Goal: Task Accomplishment & Management: Manage account settings

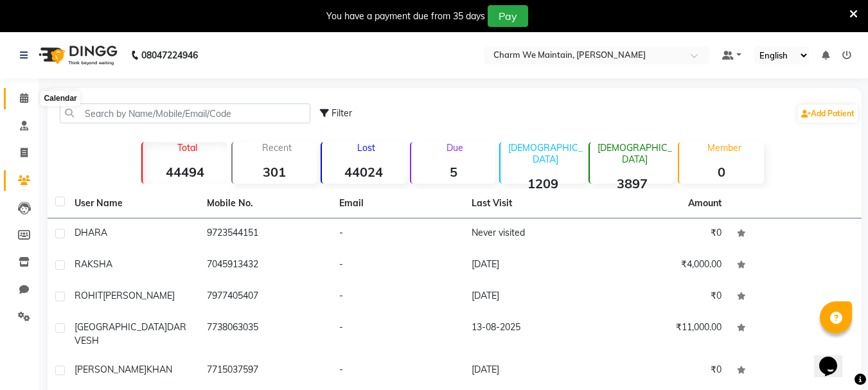
click at [22, 98] on icon at bounding box center [24, 98] width 8 height 10
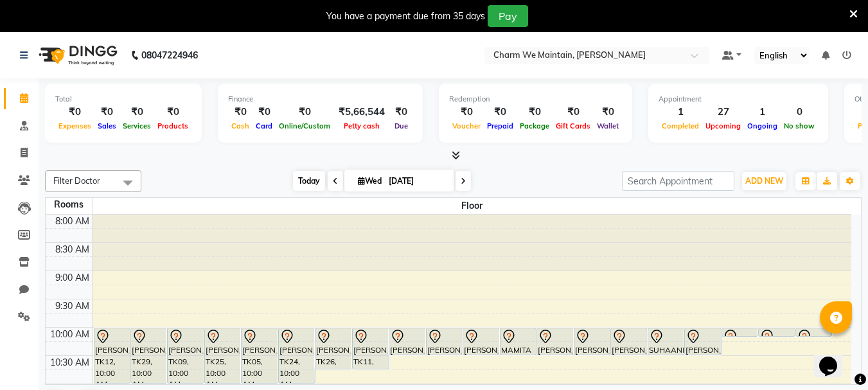
click at [306, 180] on span "Today" at bounding box center [309, 181] width 32 height 20
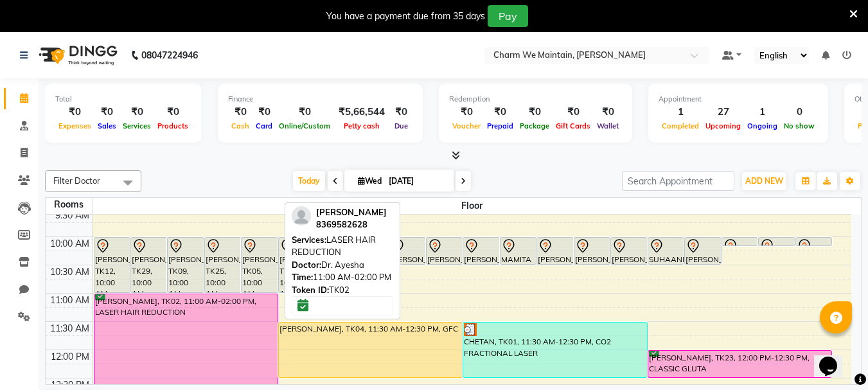
scroll to position [64, 0]
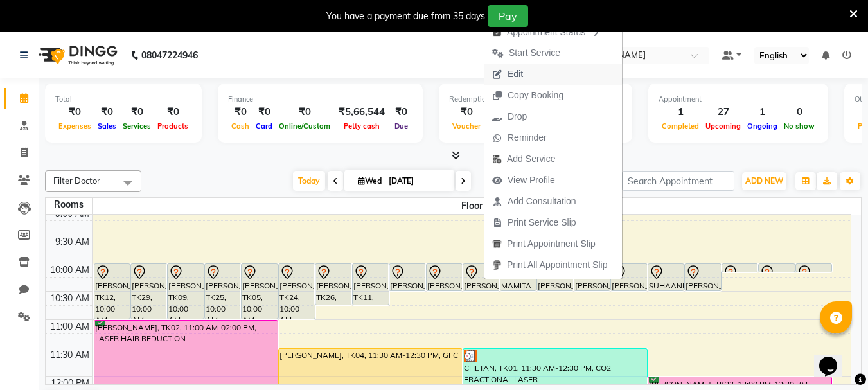
click at [541, 74] on button "Edit" at bounding box center [552, 74] width 137 height 21
select select "tentative"
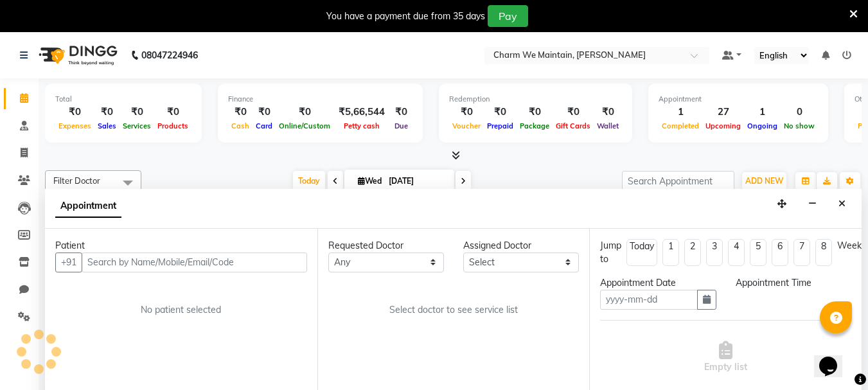
scroll to position [33, 0]
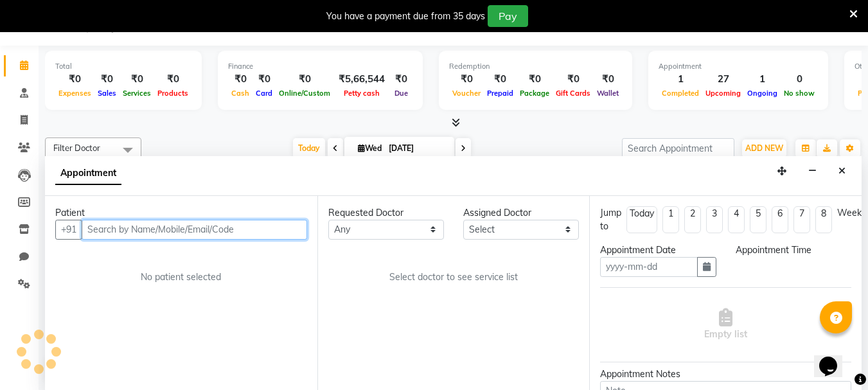
type input "[DATE]"
select select "600"
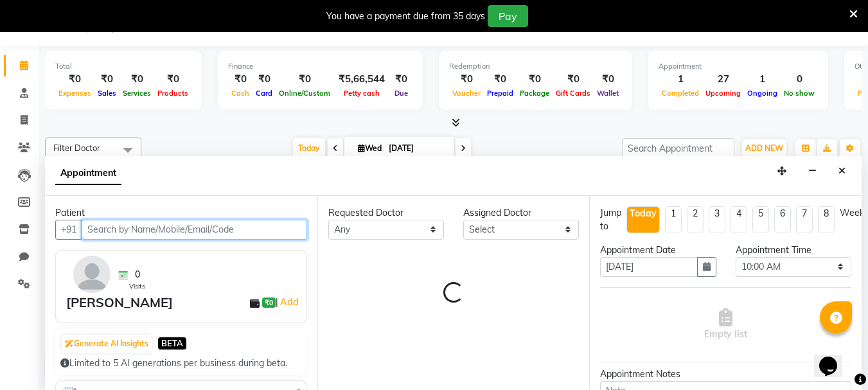
select select "86210"
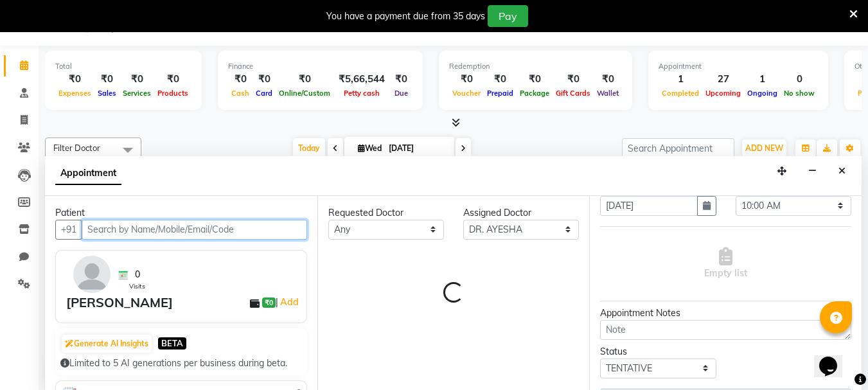
select select "4343"
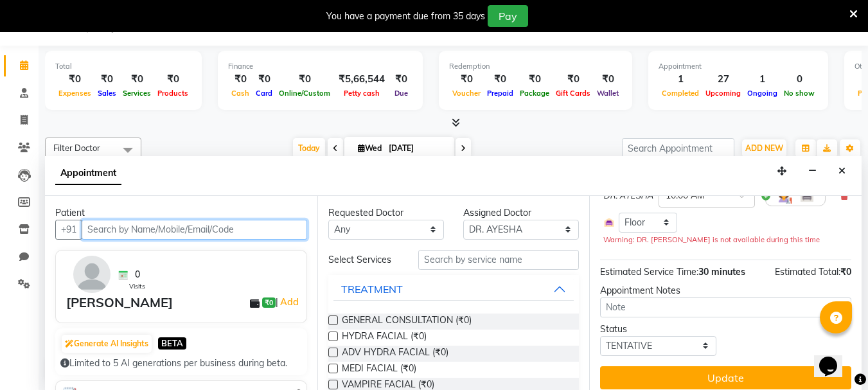
scroll to position [150, 0]
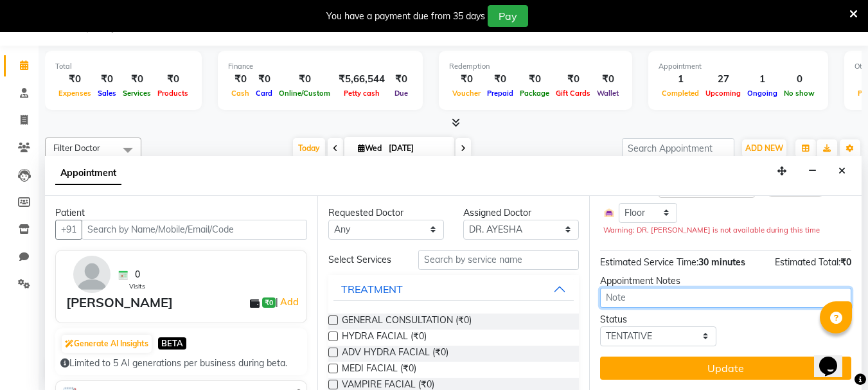
click at [619, 288] on textarea at bounding box center [725, 298] width 251 height 20
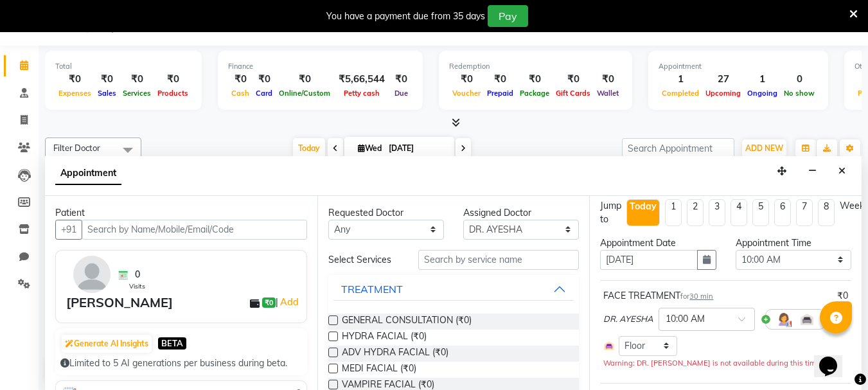
scroll to position [0, 0]
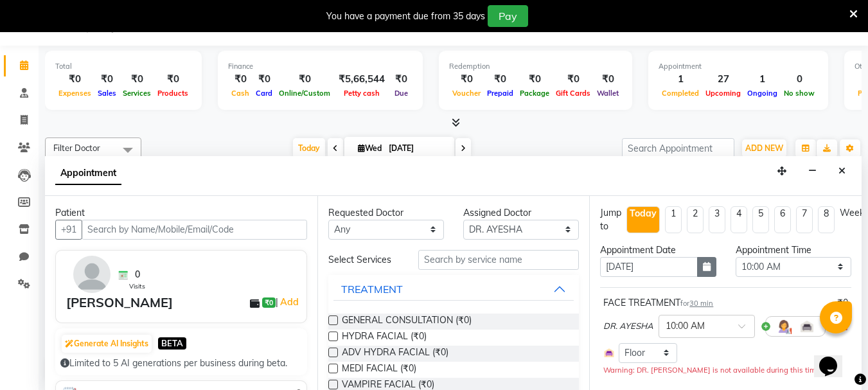
type textarea "WILL CALL & COME"
click at [704, 267] on icon "button" at bounding box center [707, 266] width 8 height 9
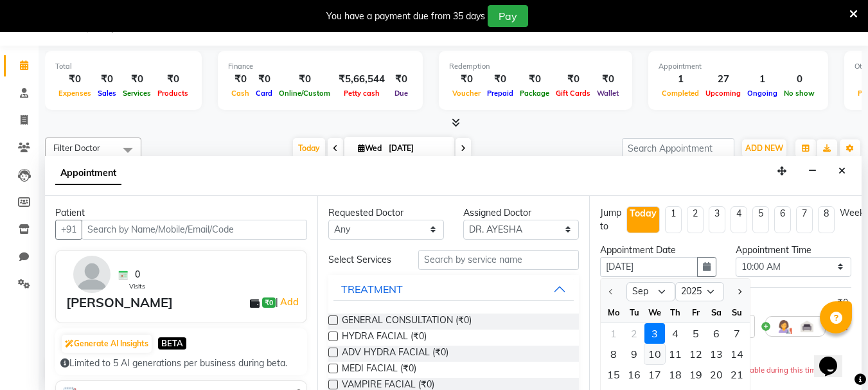
click at [659, 356] on div "10" at bounding box center [654, 354] width 21 height 21
type input "[DATE]"
select select "600"
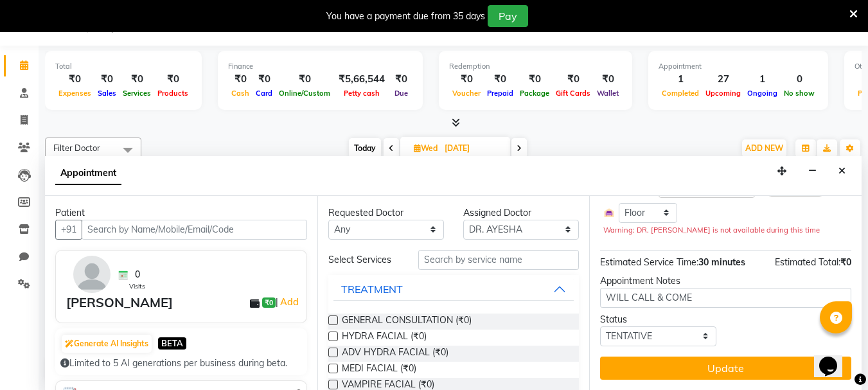
scroll to position [150, 0]
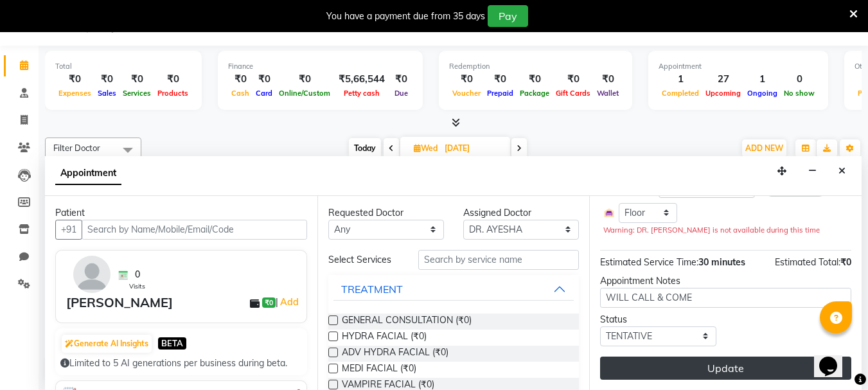
click at [737, 360] on button "Update" at bounding box center [725, 367] width 251 height 23
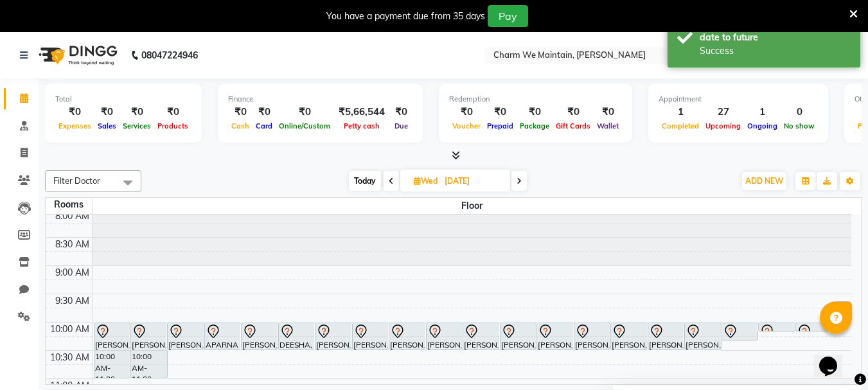
scroll to position [0, 0]
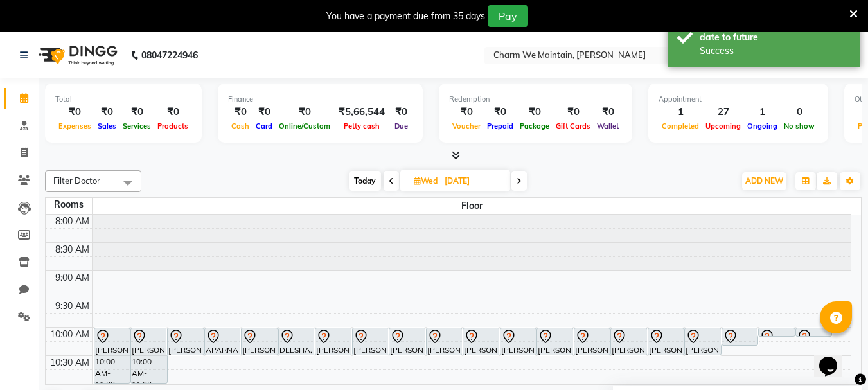
click at [367, 180] on span "Today" at bounding box center [365, 181] width 32 height 20
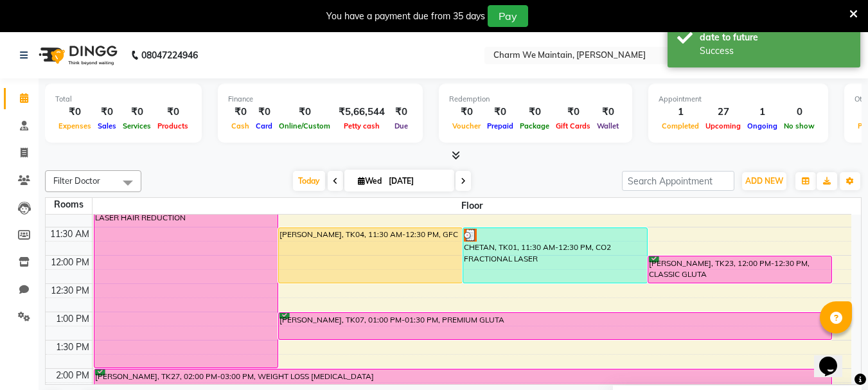
scroll to position [83, 0]
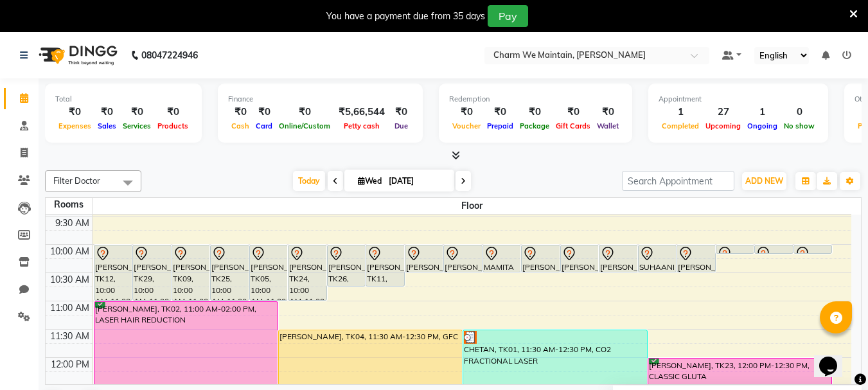
click at [333, 181] on icon at bounding box center [335, 181] width 5 height 8
type input "02-09-2025"
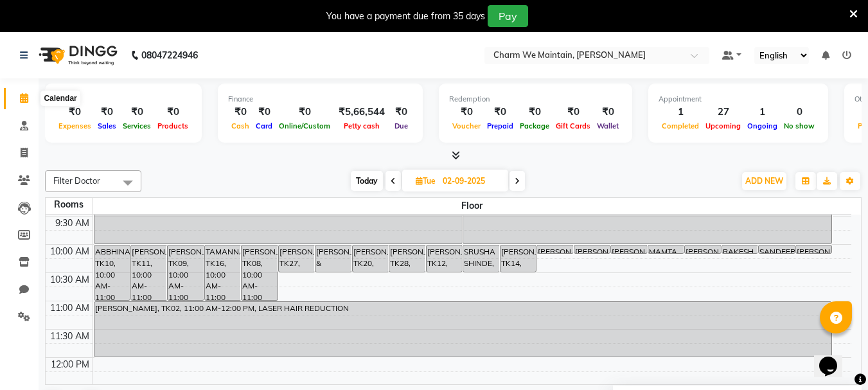
click at [21, 103] on span at bounding box center [24, 98] width 22 height 15
click at [25, 172] on link "Patients" at bounding box center [19, 180] width 31 height 21
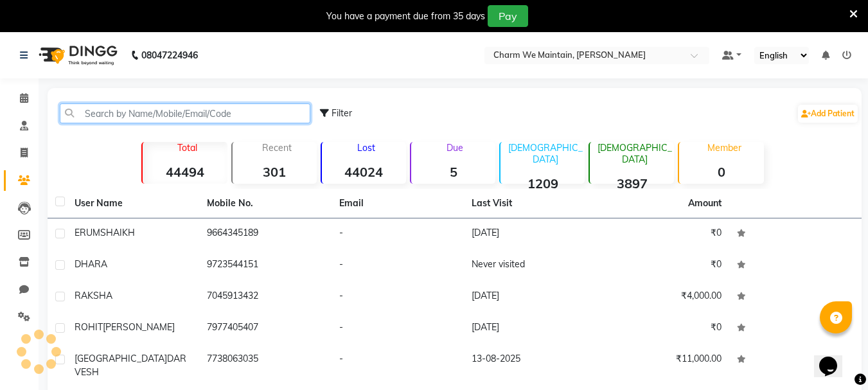
click at [146, 116] on input "text" at bounding box center [185, 113] width 250 height 20
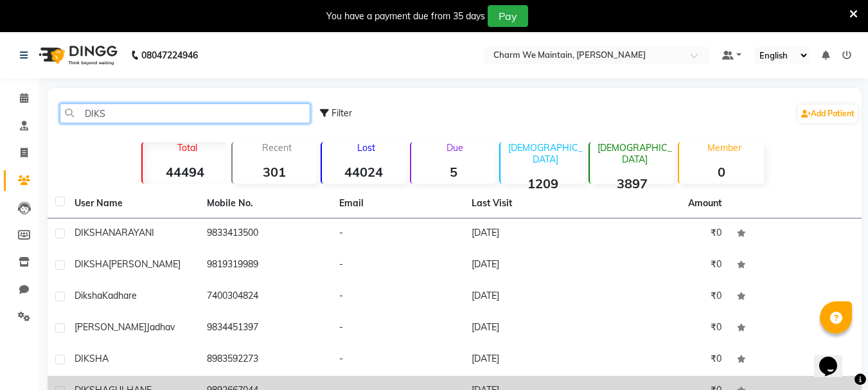
type input "DIKS"
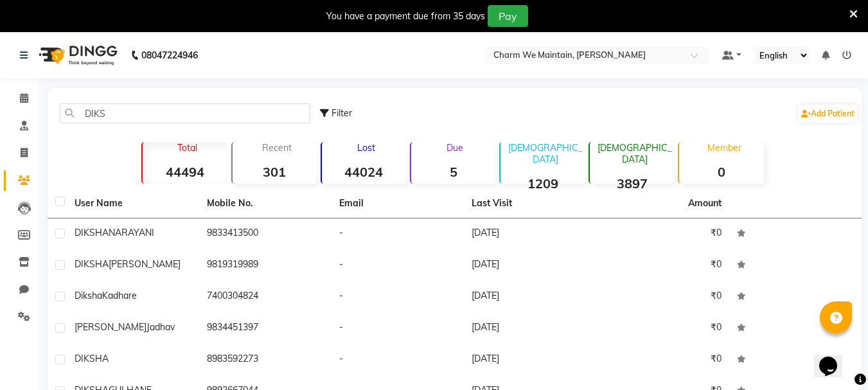
click at [512, 117] on div "Filter Add Patient" at bounding box center [589, 113] width 539 height 40
drag, startPoint x: 152, startPoint y: 115, endPoint x: 84, endPoint y: 111, distance: 68.2
click at [84, 111] on input "DIKS" at bounding box center [185, 113] width 250 height 20
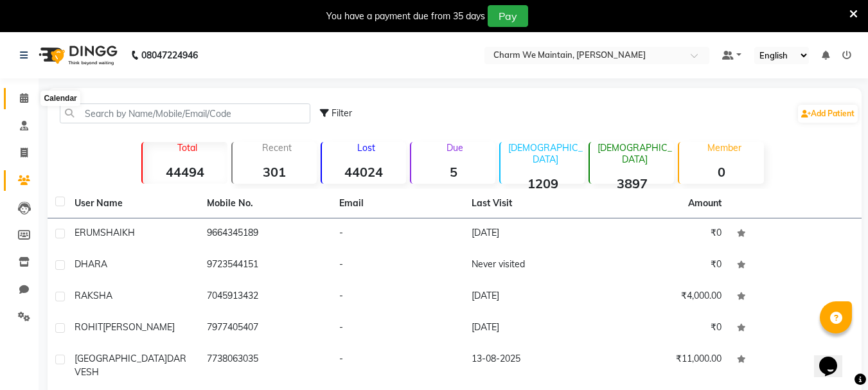
click at [19, 98] on span at bounding box center [24, 98] width 22 height 15
